Goal: Task Accomplishment & Management: Use online tool/utility

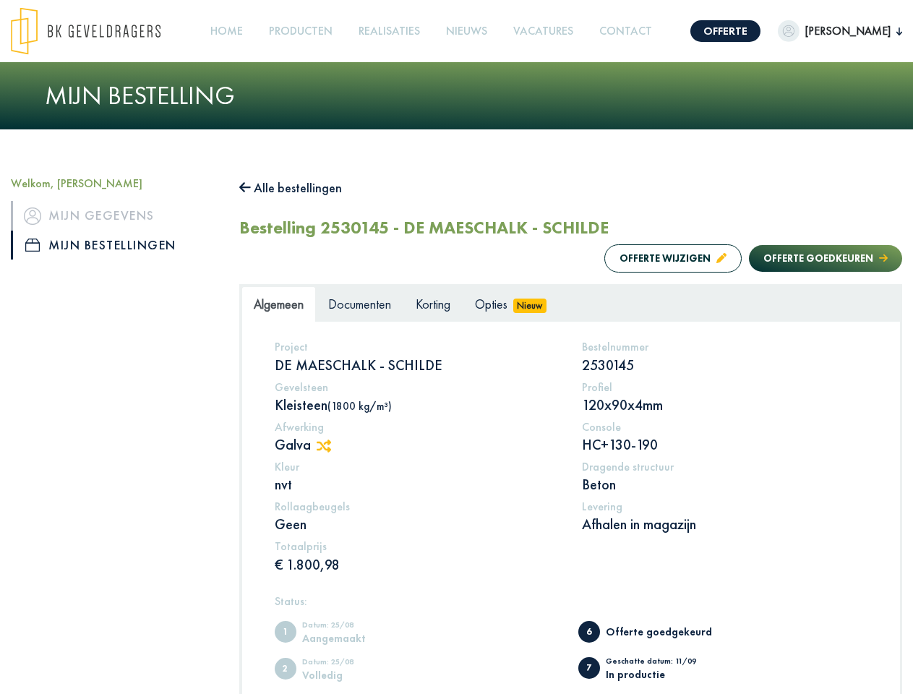
click at [100, 31] on img at bounding box center [86, 31] width 150 height 48
click at [691, 31] on link "Offerte" at bounding box center [726, 31] width 70 height 22
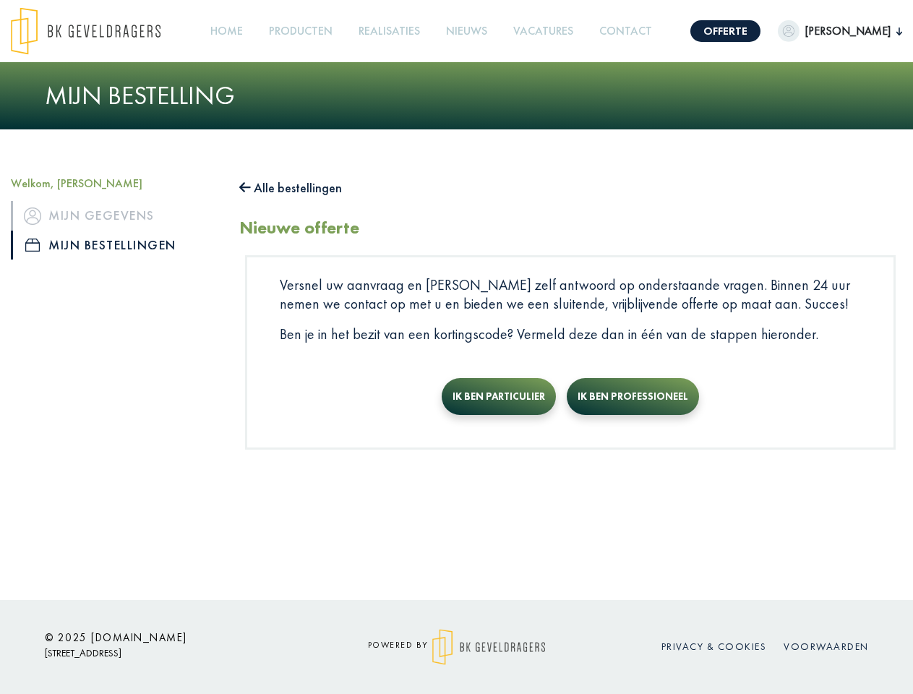
click at [814, 31] on span "[PERSON_NAME]" at bounding box center [848, 30] width 97 height 17
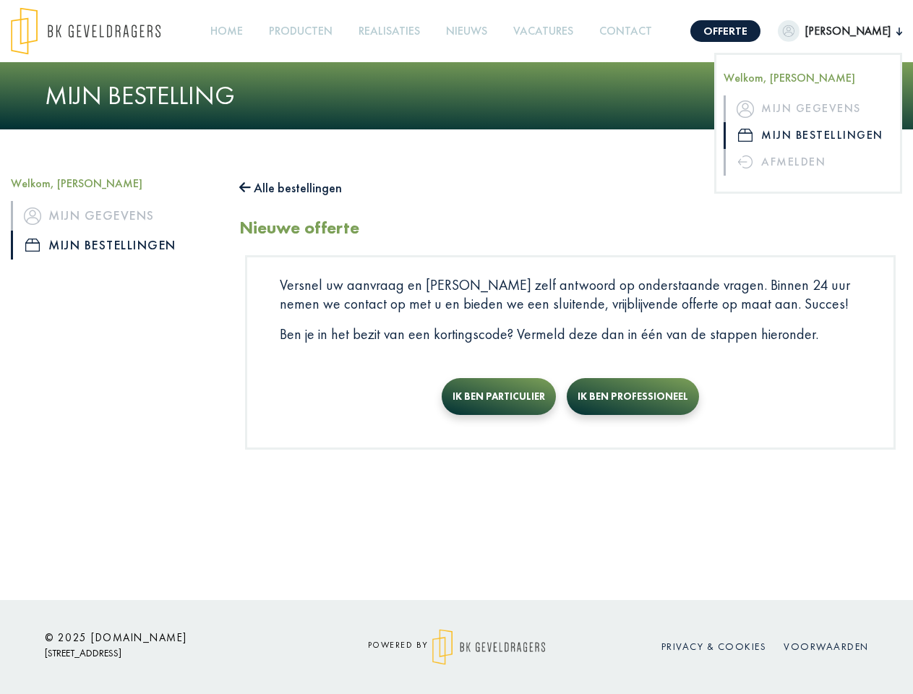
click at [292, 31] on link "Producten +" at bounding box center [300, 31] width 75 height 33
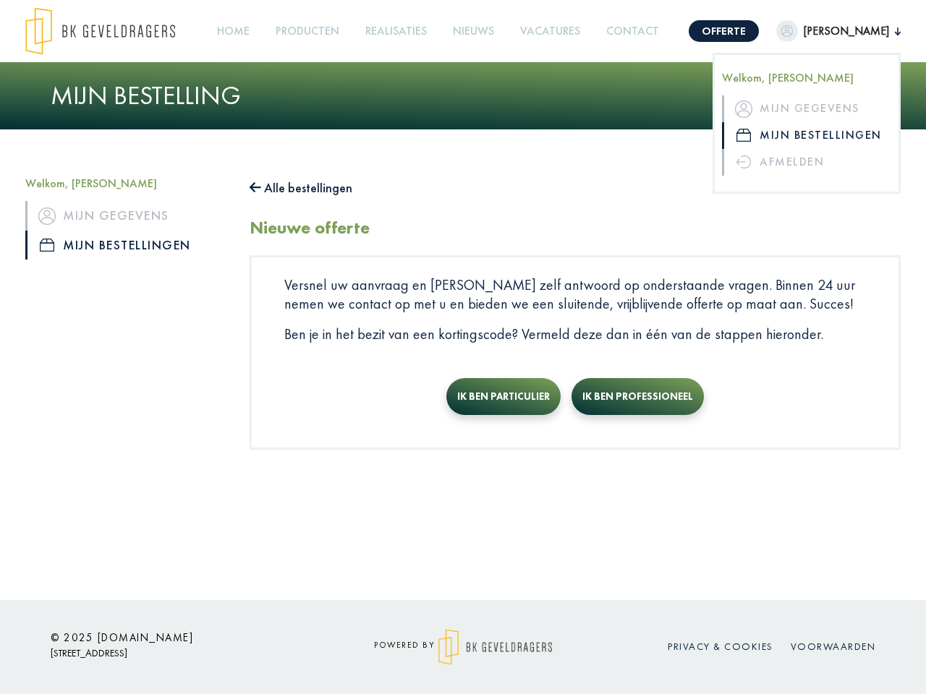
click at [298, 188] on button "Alle bestellingen" at bounding box center [300, 187] width 103 height 23
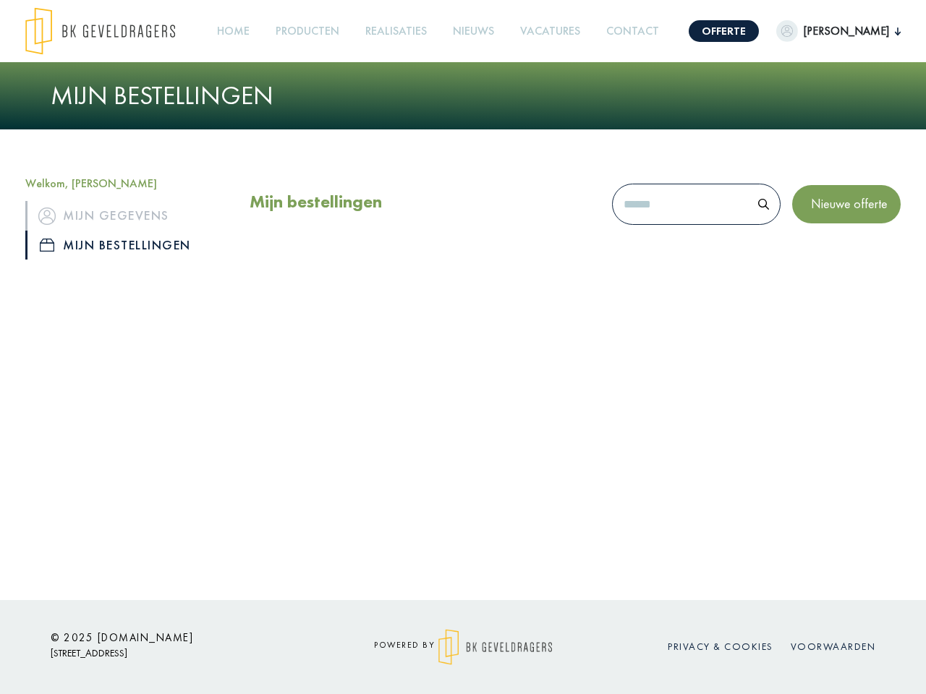
click at [659, 258] on div "Mijn bestellingen Nieuwe offerte" at bounding box center [575, 226] width 672 height 101
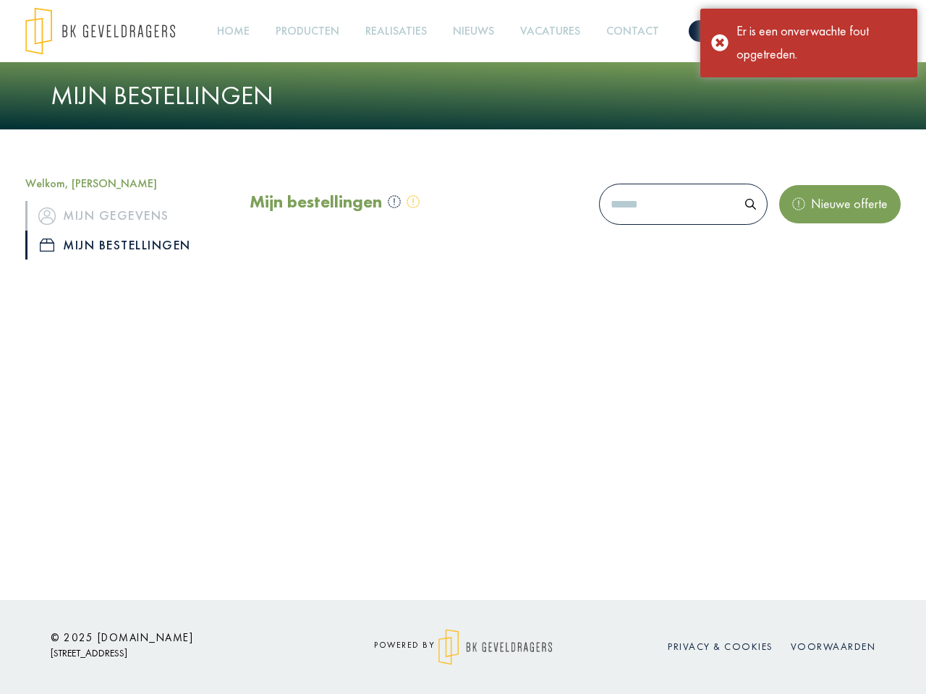
click at [811, 258] on div "Mijn bestellingen Nieuwe offerte" at bounding box center [575, 226] width 672 height 101
click at [331, 446] on div "Offerte [PERSON_NAME] Welkom, [PERSON_NAME] Mijn gegevens Mijn bestellingen Afm…" at bounding box center [463, 300] width 926 height 600
